Goal: Task Accomplishment & Management: Use online tool/utility

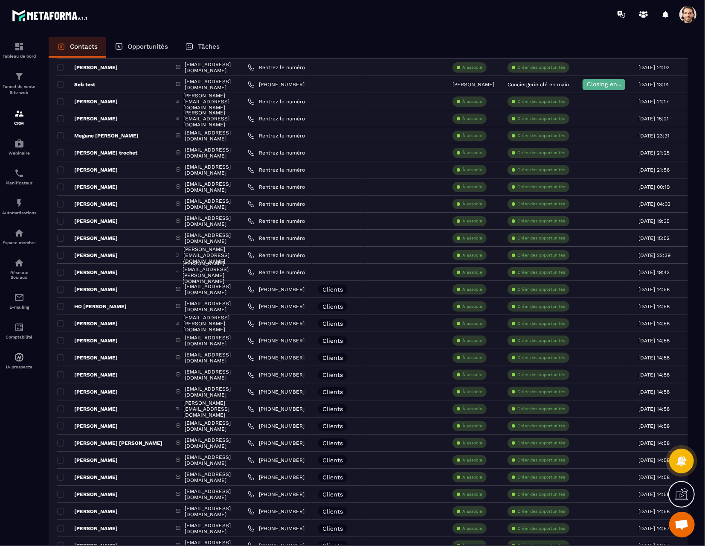
scroll to position [237, 0]
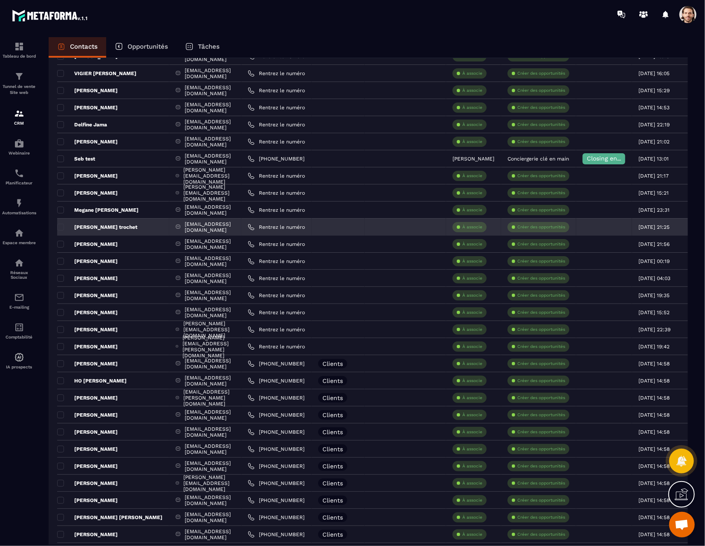
click at [114, 224] on p "Celine Couillaud trochet" at bounding box center [97, 227] width 80 height 7
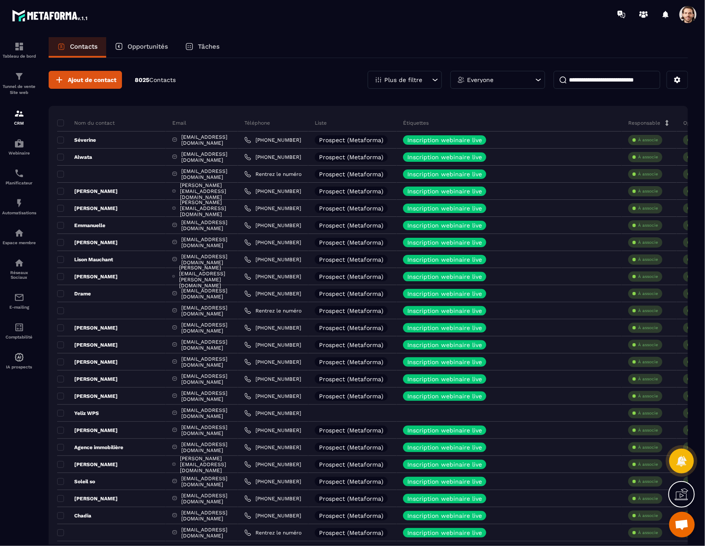
click at [687, 17] on span at bounding box center [688, 14] width 17 height 17
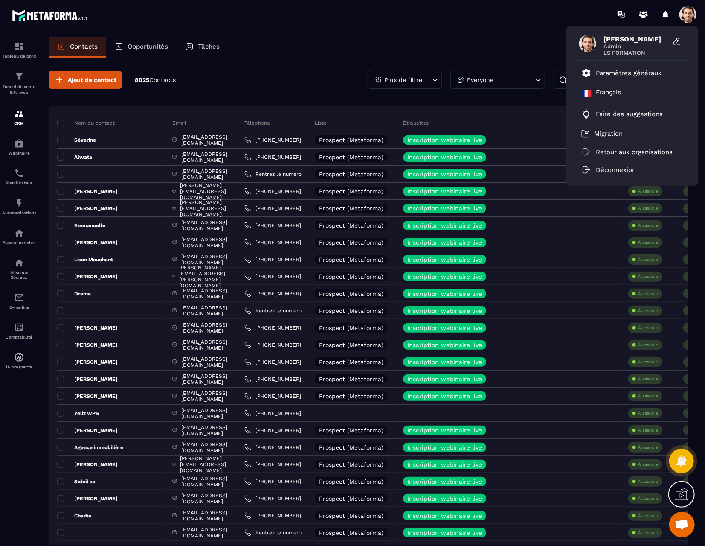
click at [476, 39] on div "Contacts Opportunités Tâches" at bounding box center [369, 47] width 640 height 20
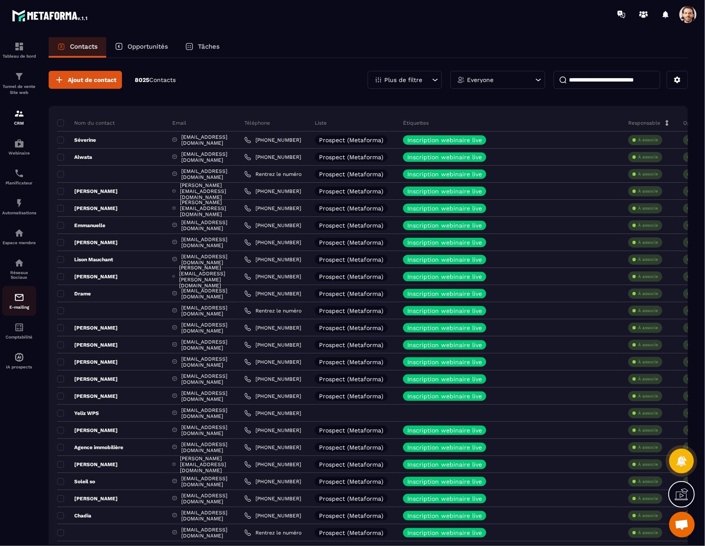
click at [19, 306] on div "E-mailing" at bounding box center [19, 300] width 34 height 17
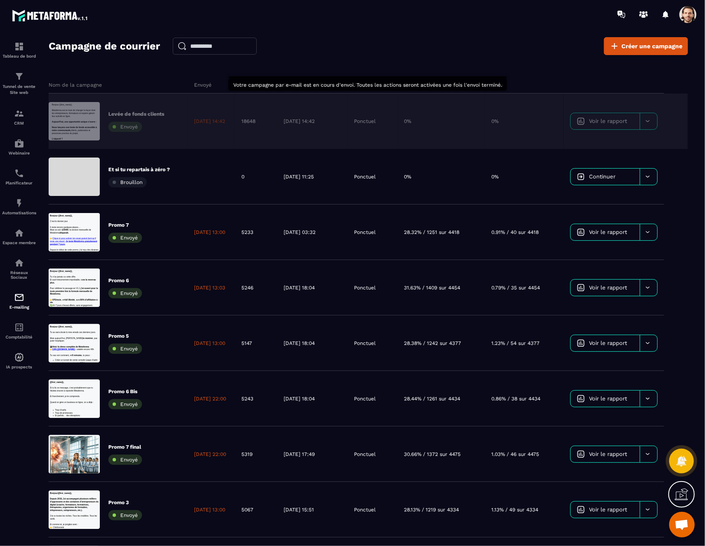
click at [591, 124] on link "Voir le rapport" at bounding box center [605, 121] width 69 height 16
